Goal: Communication & Community: Answer question/provide support

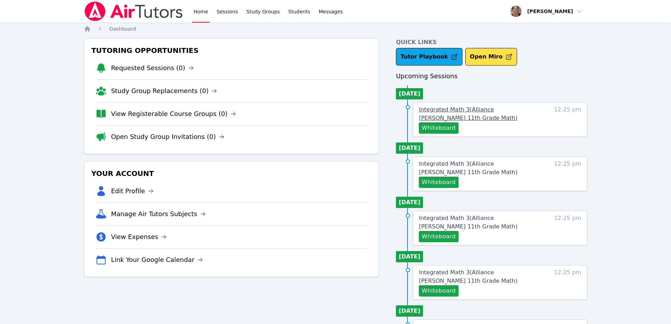
click at [426, 112] on span "Integrated Math 3 ( Alliance McKinzie 11th Grade Math )" at bounding box center [468, 113] width 99 height 15
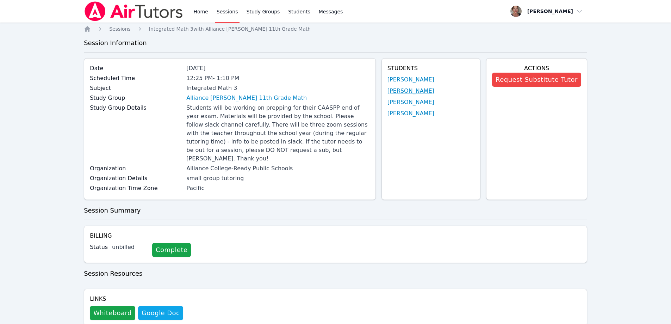
click at [394, 91] on link "Leahna Lopez" at bounding box center [410, 91] width 47 height 8
click at [410, 101] on link "Katia Sanchez Aguilar" at bounding box center [410, 102] width 47 height 8
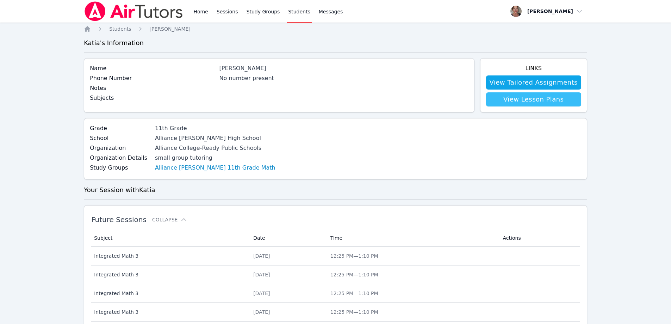
click at [524, 95] on link "View Lesson Plans" at bounding box center [533, 99] width 95 height 14
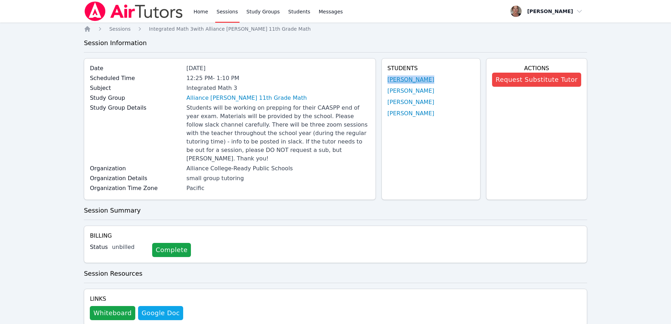
drag, startPoint x: 383, startPoint y: 75, endPoint x: 422, endPoint y: 77, distance: 39.5
click at [422, 77] on div "Students Leonardo Lopez-Leyva Leahna Lopez Katia Sanchez Aguilar Alexandra Zela…" at bounding box center [430, 129] width 99 height 142
click at [410, 128] on div "Students Leonardo Lopez-Leyva Leahna Lopez Katia Sanchez Aguilar Alexandra Zela…" at bounding box center [430, 129] width 99 height 142
drag, startPoint x: 448, startPoint y: 116, endPoint x: 385, endPoint y: 81, distance: 72.2
click at [385, 81] on div "Students Leonardo Lopez-Leyva Leahna Lopez Katia Sanchez Aguilar Alexandra Zela…" at bounding box center [430, 129] width 99 height 142
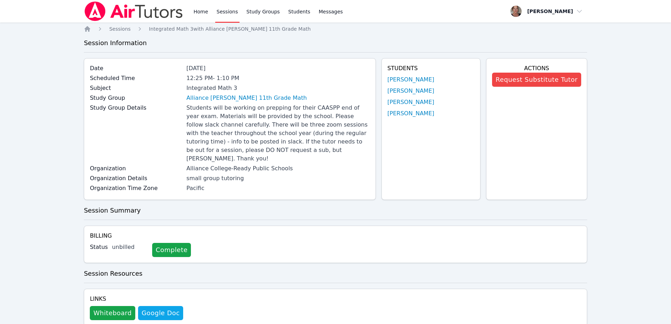
copy ul "Leonardo Lopez-Leyva Leahna Lopez Katia Sanchez Aguilar Alexandra Zelada"
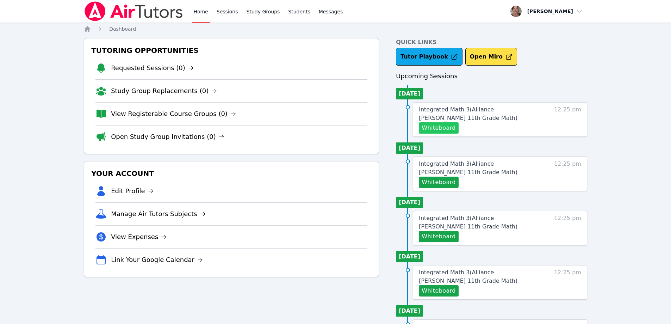
click at [447, 131] on button "Whiteboard" at bounding box center [439, 127] width 40 height 11
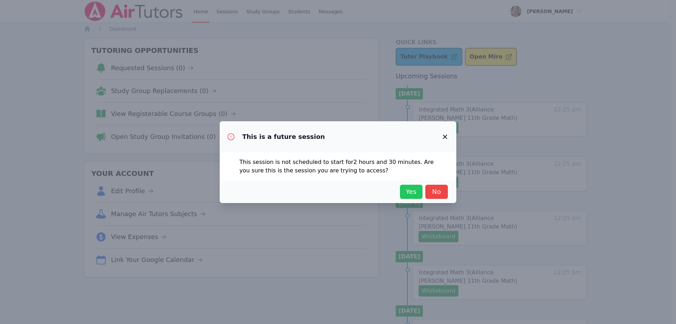
click at [410, 193] on span "Yes" at bounding box center [411, 192] width 15 height 10
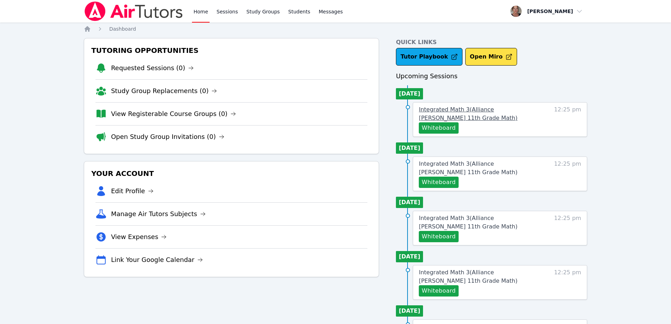
click at [441, 109] on span "Integrated Math 3 ( Alliance McKinzie 11th Grade Math )" at bounding box center [468, 113] width 99 height 15
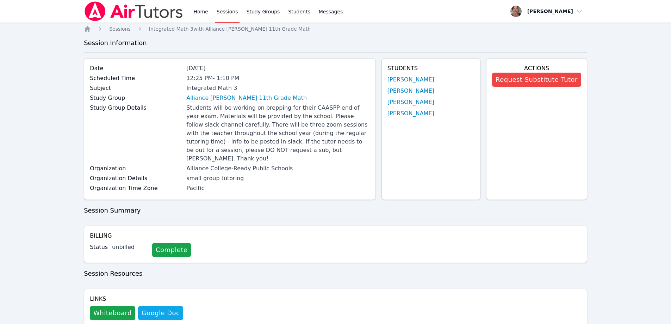
drag, startPoint x: 382, startPoint y: 80, endPoint x: 443, endPoint y: 114, distance: 69.8
click at [443, 114] on div "Students Leonardo Lopez-Leyva Leahna Lopez Katia Sanchez Aguilar Alexandra Zela…" at bounding box center [430, 129] width 99 height 142
copy ul "Leonardo Lopez-Leyva Leahna Lopez Katia Sanchez Aguilar Alexandra Zelada"
click at [436, 143] on div "Students Leonardo Lopez-Leyva Leahna Lopez Katia Sanchez Aguilar Alexandra Zela…" at bounding box center [430, 129] width 99 height 142
drag, startPoint x: 384, startPoint y: 80, endPoint x: 443, endPoint y: 82, distance: 59.5
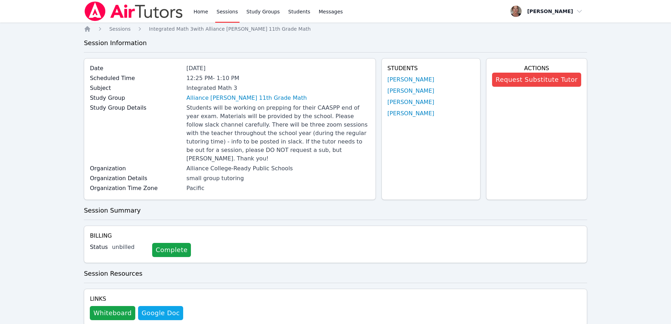
click at [443, 82] on div "Students Leonardo Lopez-Leyva Leahna Lopez Katia Sanchez Aguilar Alexandra Zela…" at bounding box center [430, 129] width 99 height 142
copy link "Leonardo Lopez-Leyva"
click at [398, 79] on link "Leonardo Lopez-Leyva" at bounding box center [410, 79] width 47 height 8
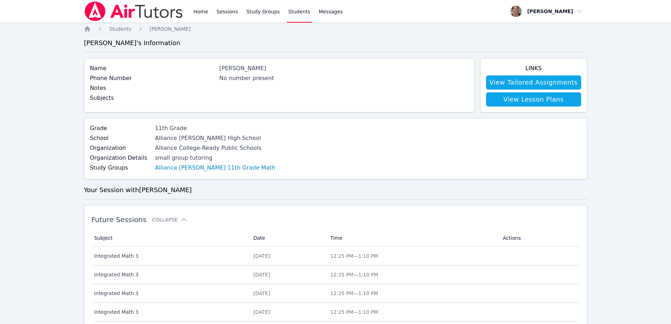
drag, startPoint x: 220, startPoint y: 69, endPoint x: 287, endPoint y: 68, distance: 66.9
click at [287, 68] on div "Name Leonardo Lopez-Leyva" at bounding box center [279, 69] width 378 height 10
copy div "Leonardo Lopez-Leyva"
click at [326, 71] on div "Leonardo Lopez-Leyva" at bounding box center [343, 68] width 249 height 8
drag, startPoint x: 222, startPoint y: 68, endPoint x: 285, endPoint y: 69, distance: 62.3
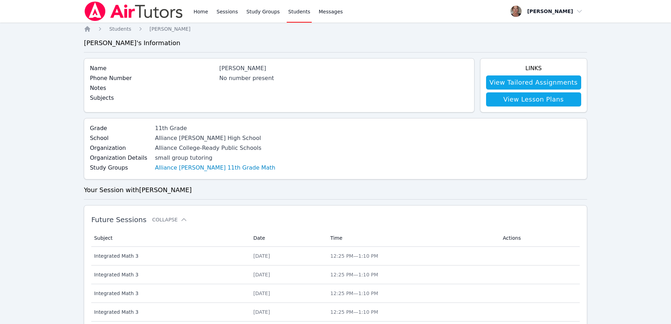
click at [285, 69] on div "Leonardo Lopez-Leyva" at bounding box center [343, 68] width 249 height 8
copy div "Leonardo Lopez-Leyva"
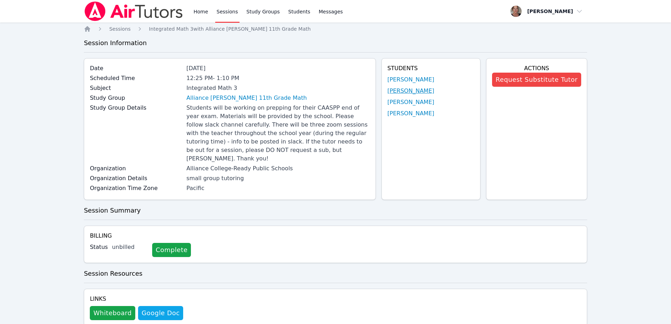
drag, startPoint x: 380, startPoint y: 91, endPoint x: 387, endPoint y: 90, distance: 6.8
click at [387, 90] on div "Date Sep 17, 2025 Scheduled Time 12:25 PM - 1:10 PM Subject Integrated Math 3 S…" at bounding box center [335, 131] width 503 height 147
click at [400, 91] on link "Leahna Lopez" at bounding box center [410, 91] width 47 height 8
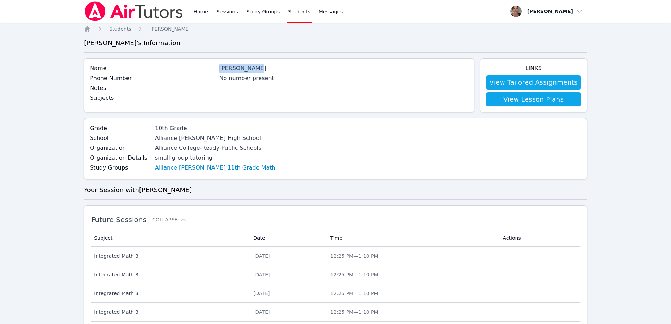
drag, startPoint x: 256, startPoint y: 67, endPoint x: 221, endPoint y: 70, distance: 35.4
click at [221, 70] on div "Name Leahna Lopez" at bounding box center [279, 69] width 378 height 10
copy div "Leahna Lopez"
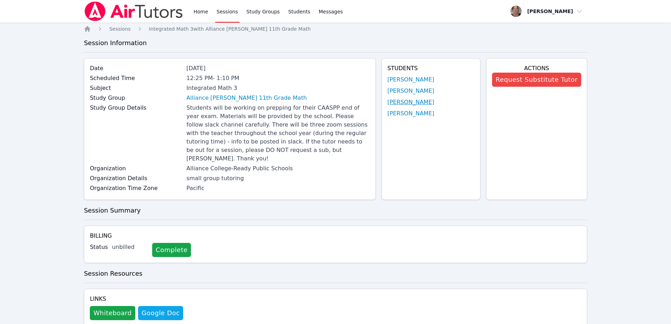
click at [423, 99] on link "Katia Sanchez Aguilar" at bounding box center [410, 102] width 47 height 8
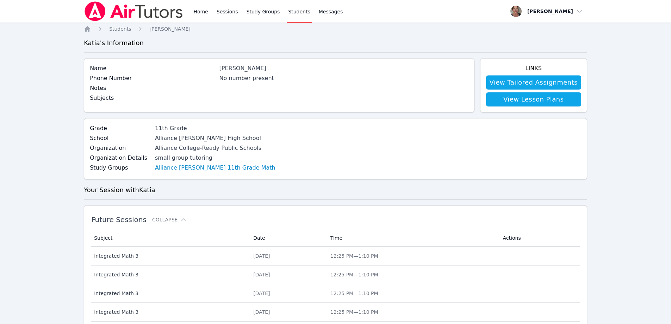
drag, startPoint x: 222, startPoint y: 67, endPoint x: 279, endPoint y: 69, distance: 56.7
click at [279, 69] on div "Katia Sanchez Aguilar" at bounding box center [343, 68] width 249 height 8
copy div "Katia Sanchez Aguilar"
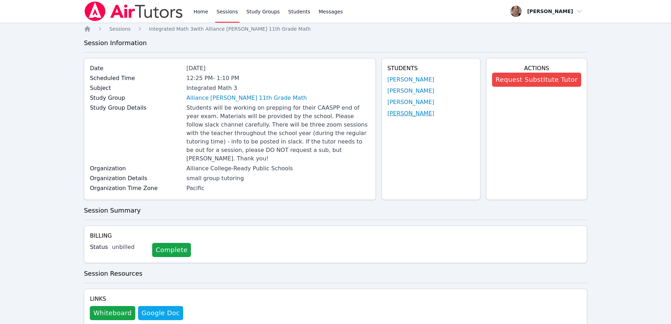
click at [393, 115] on link "Alexandra Zelada" at bounding box center [410, 113] width 47 height 8
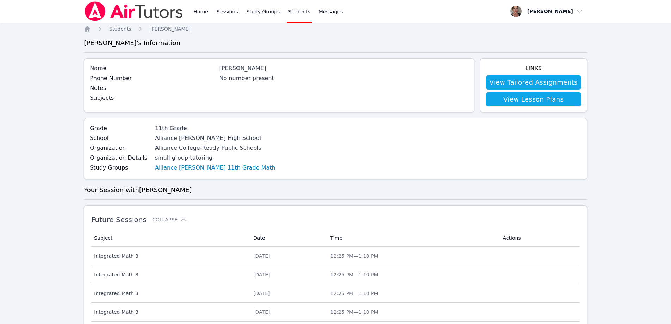
drag, startPoint x: 223, startPoint y: 69, endPoint x: 269, endPoint y: 69, distance: 46.1
click at [269, 69] on div "Alexandra Zelada" at bounding box center [343, 68] width 249 height 8
copy div "Alexandra Zelada"
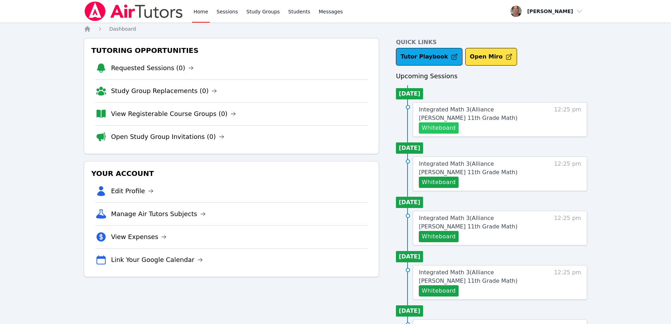
click at [434, 124] on button "Whiteboard" at bounding box center [439, 127] width 40 height 11
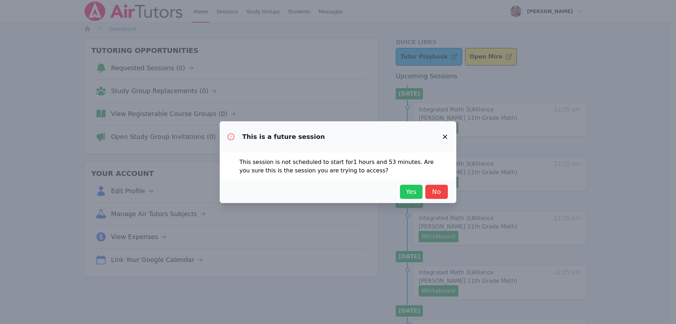
click at [410, 188] on span "Yes" at bounding box center [411, 192] width 15 height 10
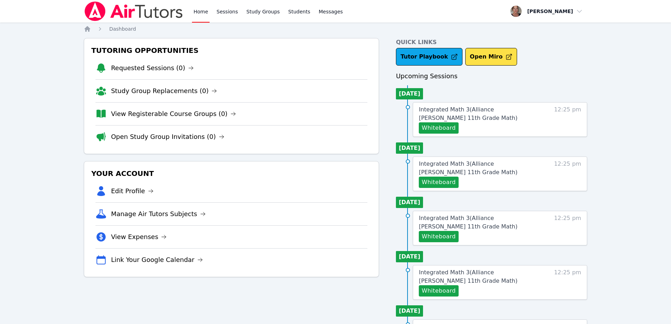
click at [475, 105] on div "Integrated Math 3 ( Alliance McKinzie 11th Grade Math ) Whiteboard 12:25 pm" at bounding box center [500, 119] width 174 height 35
click at [472, 111] on span "Integrated Math 3 ( Alliance McKinzie 11th Grade Math )" at bounding box center [468, 113] width 99 height 15
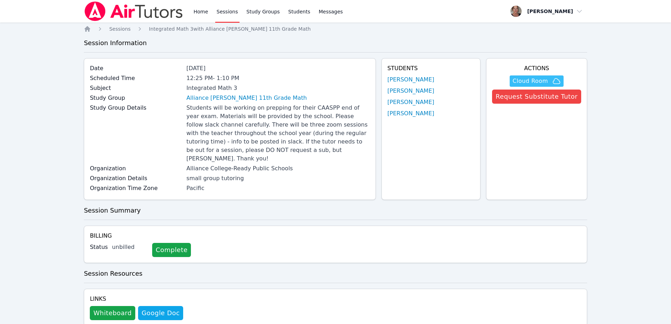
click at [533, 80] on span "Cloud Room" at bounding box center [529, 81] width 35 height 8
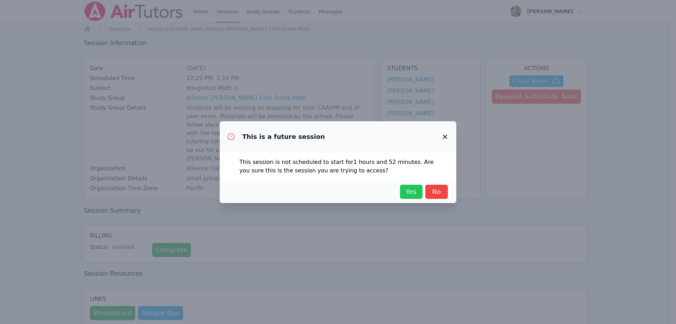
click at [408, 192] on span "Yes" at bounding box center [411, 192] width 15 height 10
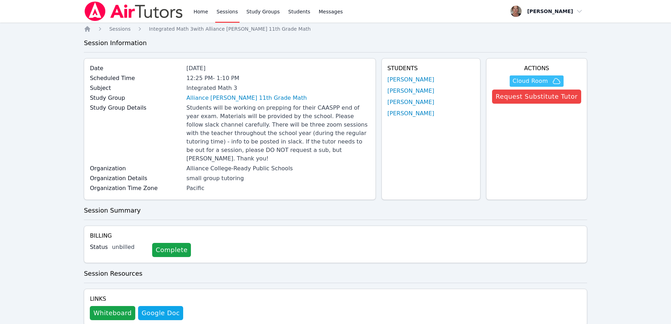
click at [535, 80] on span "Cloud Room" at bounding box center [529, 81] width 35 height 8
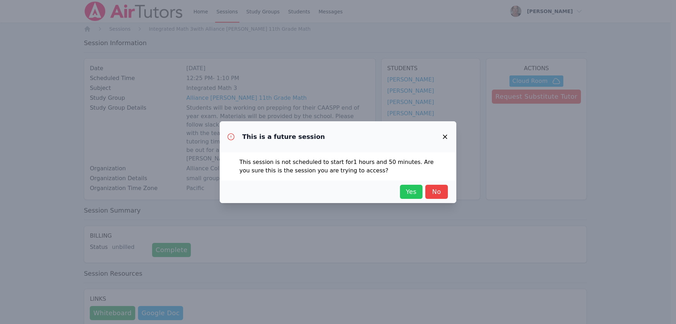
click at [411, 192] on span "Yes" at bounding box center [411, 192] width 15 height 10
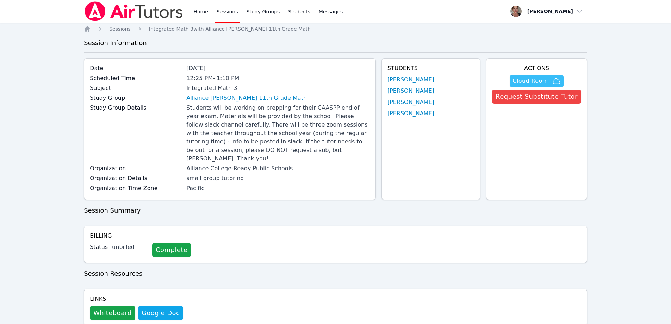
click at [529, 79] on span "Cloud Room" at bounding box center [529, 81] width 35 height 8
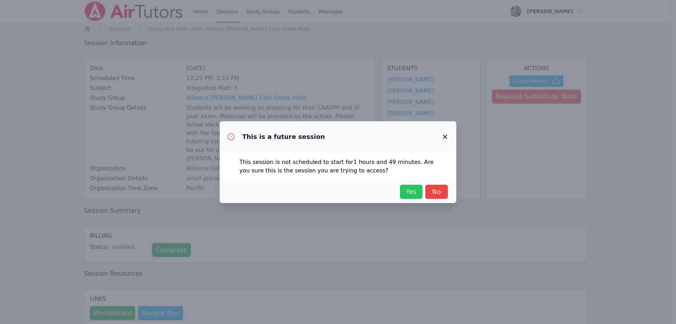
click at [407, 193] on span "Yes" at bounding box center [411, 192] width 15 height 10
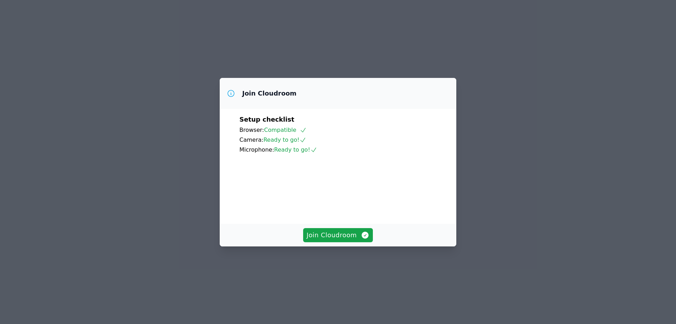
click at [581, 148] on div "Join Cloudroom Setup checklist Browser: Compatible Camera: Ready to go! Microph…" at bounding box center [338, 162] width 676 height 324
